Goal: Navigation & Orientation: Find specific page/section

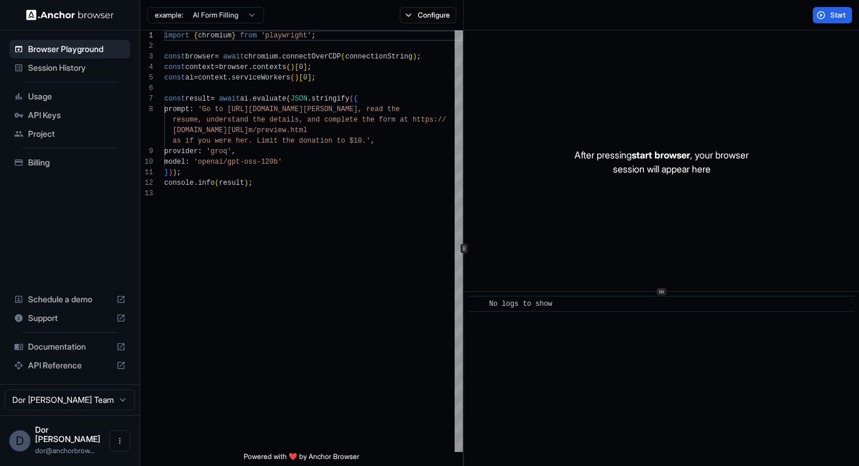
scroll to position [74, 0]
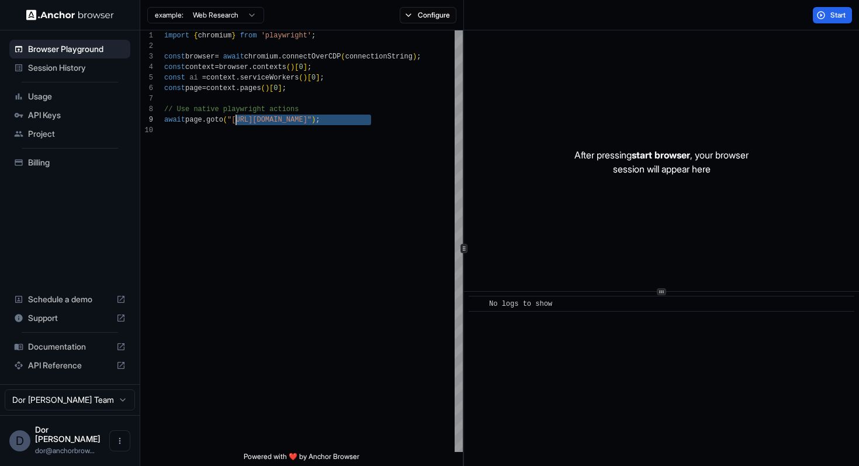
scroll to position [84, 0]
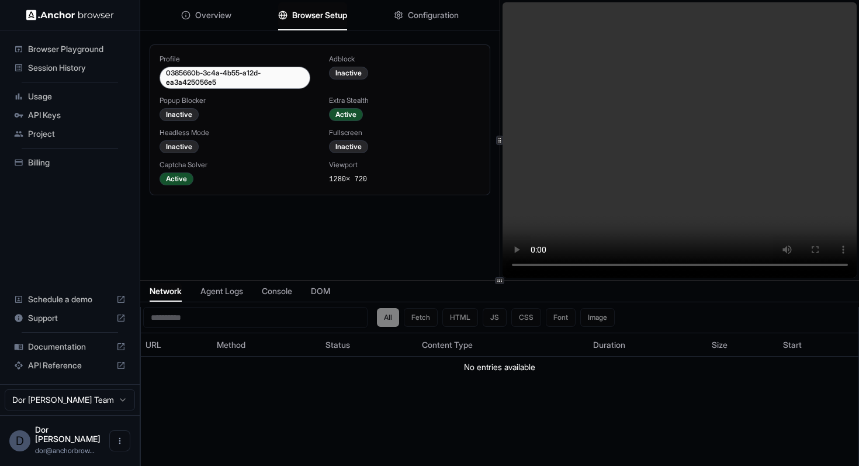
click at [499, 279] on icon at bounding box center [500, 280] width 6 height 6
